Goal: Task Accomplishment & Management: Manage account settings

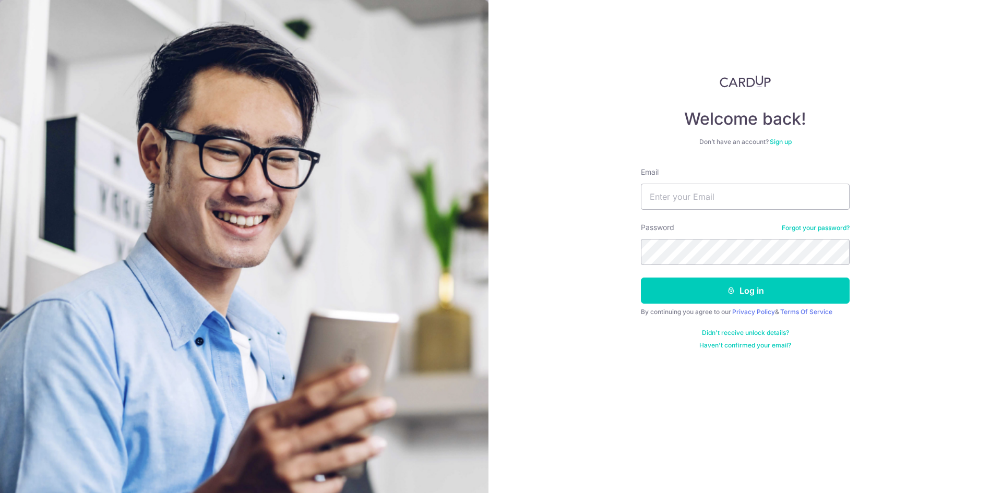
click at [748, 219] on form "Email Password Forgot your password? Log in By continuing you agree to our Priv…" at bounding box center [745, 258] width 209 height 183
click at [742, 196] on input "Email" at bounding box center [745, 197] width 209 height 26
click at [715, 199] on input "Email" at bounding box center [745, 197] width 209 height 26
type input "[PERSON_NAME][EMAIL_ADDRESS][DOMAIN_NAME]"
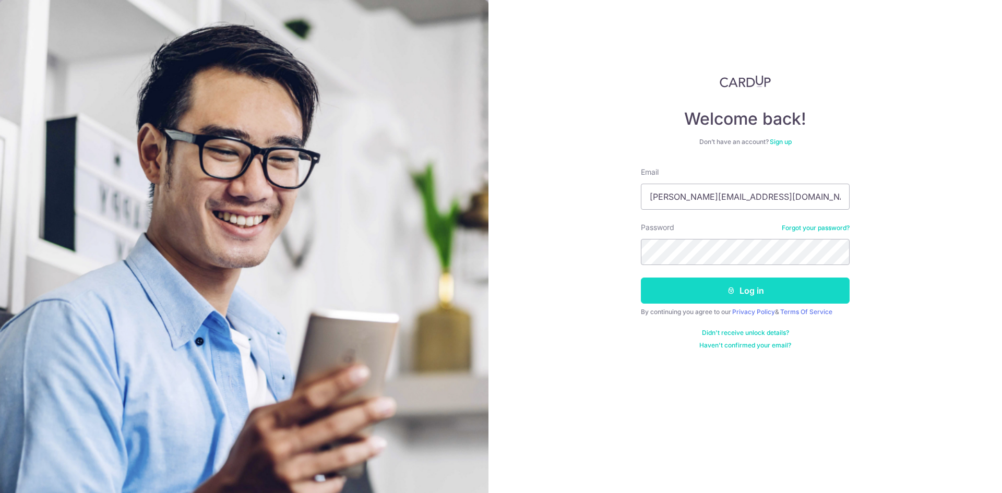
click at [698, 291] on button "Log in" at bounding box center [745, 291] width 209 height 26
